Goal: Feedback & Contribution: Leave review/rating

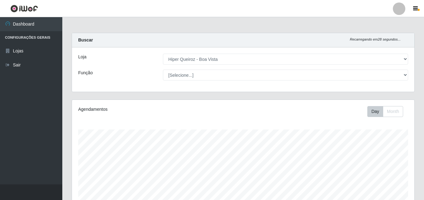
select select "514"
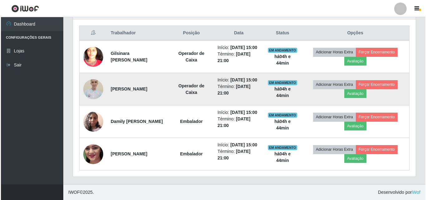
scroll to position [228, 0]
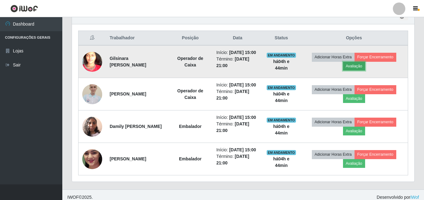
click at [358, 70] on button "Avaliação" at bounding box center [354, 66] width 22 height 9
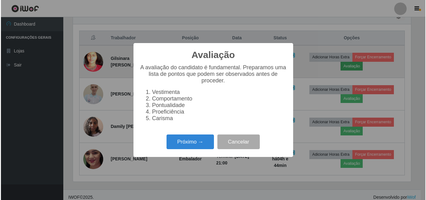
scroll to position [129, 340]
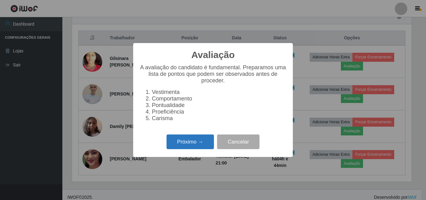
click at [191, 145] on button "Próximo →" at bounding box center [190, 141] width 47 height 15
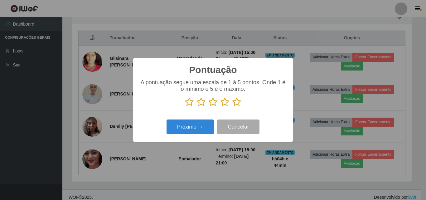
click at [234, 101] on icon at bounding box center [236, 101] width 9 height 9
click at [232, 107] on input "radio" at bounding box center [232, 107] width 0 height 0
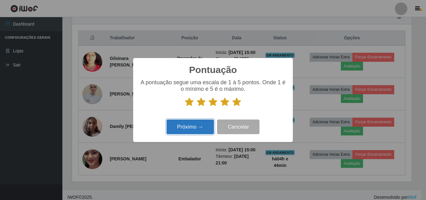
click at [187, 130] on button "Próximo →" at bounding box center [190, 126] width 47 height 15
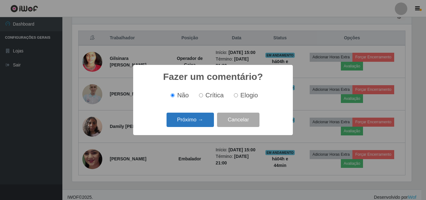
click at [195, 122] on button "Próximo →" at bounding box center [190, 120] width 47 height 15
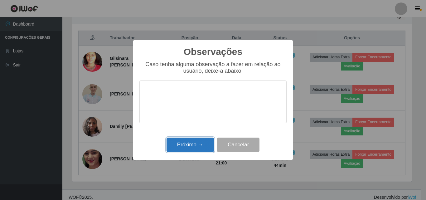
click at [202, 148] on button "Próximo →" at bounding box center [190, 145] width 47 height 15
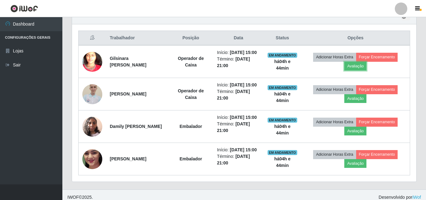
scroll to position [129, 343]
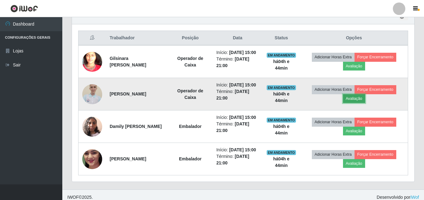
click at [360, 103] on button "Avaliação" at bounding box center [354, 98] width 22 height 9
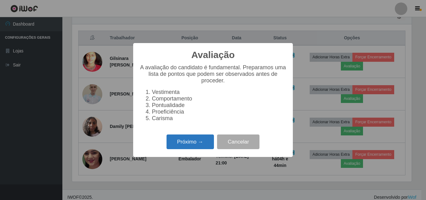
click at [180, 139] on button "Próximo →" at bounding box center [190, 141] width 47 height 15
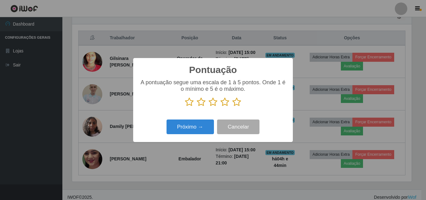
click at [238, 103] on icon at bounding box center [236, 101] width 9 height 9
click at [232, 107] on input "radio" at bounding box center [232, 107] width 0 height 0
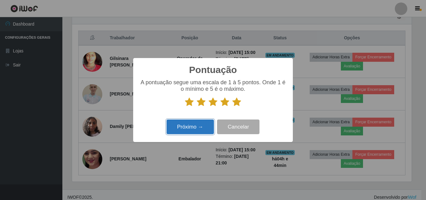
click at [190, 127] on button "Próximo →" at bounding box center [190, 126] width 47 height 15
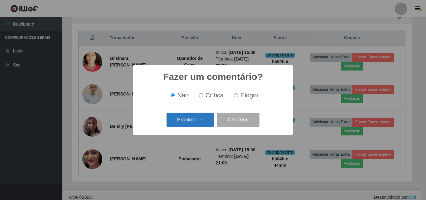
click at [181, 122] on button "Próximo →" at bounding box center [190, 120] width 47 height 15
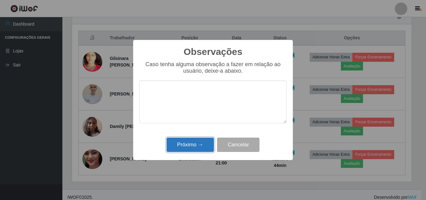
click at [191, 142] on button "Próximo →" at bounding box center [190, 145] width 47 height 15
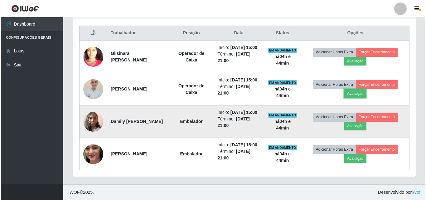
scroll to position [259, 0]
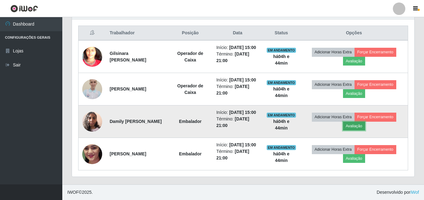
click at [357, 122] on button "Avaliação" at bounding box center [354, 126] width 22 height 9
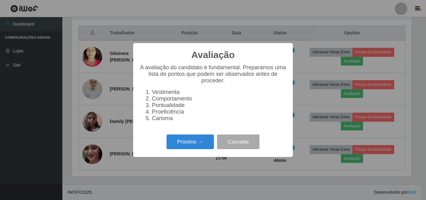
scroll to position [129, 340]
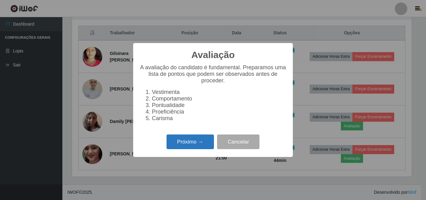
click at [181, 142] on button "Próximo →" at bounding box center [190, 141] width 47 height 15
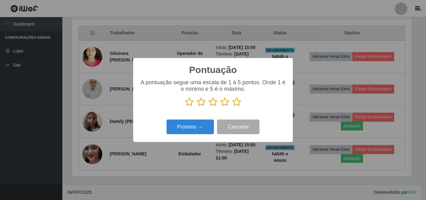
click at [235, 103] on icon at bounding box center [236, 101] width 9 height 9
click at [232, 107] on input "radio" at bounding box center [232, 107] width 0 height 0
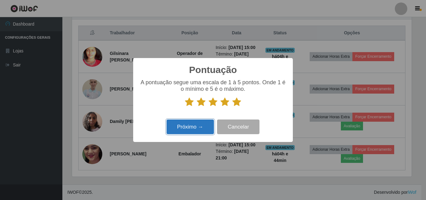
click at [200, 126] on button "Próximo →" at bounding box center [190, 126] width 47 height 15
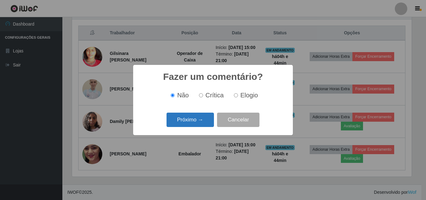
click at [201, 120] on button "Próximo →" at bounding box center [190, 120] width 47 height 15
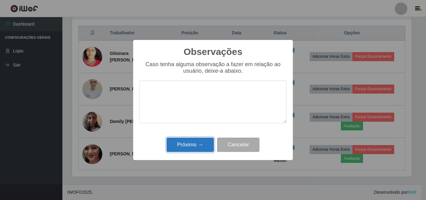
click at [193, 149] on button "Próximo →" at bounding box center [190, 145] width 47 height 15
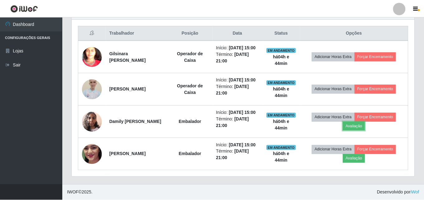
scroll to position [129, 343]
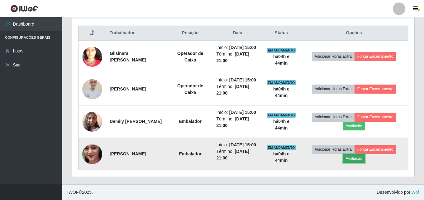
click at [359, 157] on button "Avaliação" at bounding box center [354, 158] width 22 height 9
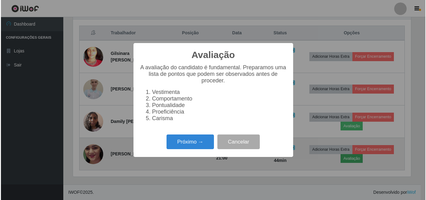
scroll to position [129, 340]
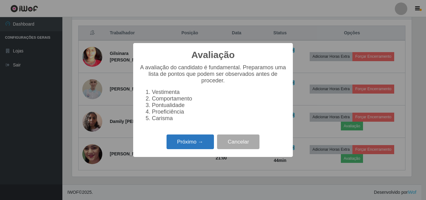
click at [197, 144] on button "Próximo →" at bounding box center [190, 141] width 47 height 15
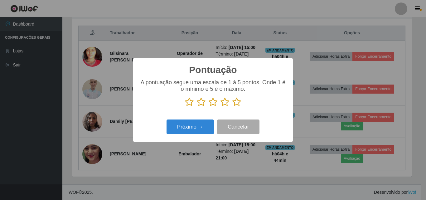
scroll to position [311670, 311460]
click at [239, 105] on icon at bounding box center [236, 101] width 9 height 9
click at [232, 107] on input "radio" at bounding box center [232, 107] width 0 height 0
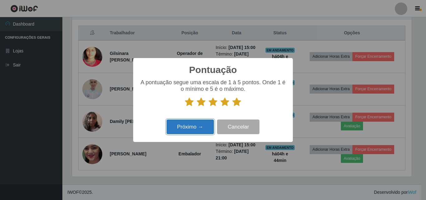
click at [185, 131] on button "Próximo →" at bounding box center [190, 126] width 47 height 15
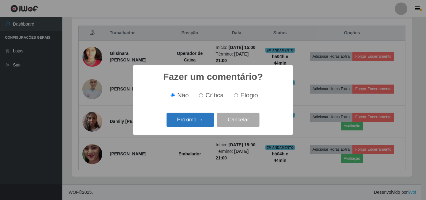
click at [200, 123] on button "Próximo →" at bounding box center [190, 120] width 47 height 15
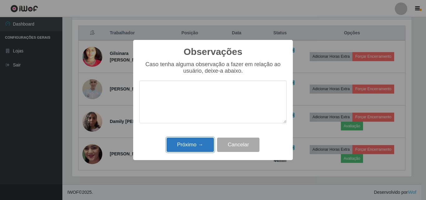
click at [187, 146] on button "Próximo →" at bounding box center [190, 145] width 47 height 15
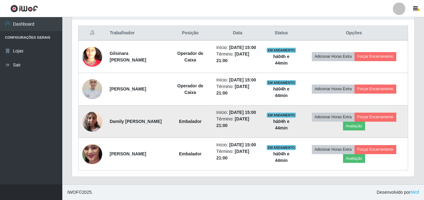
scroll to position [233, 0]
